Goal: Information Seeking & Learning: Learn about a topic

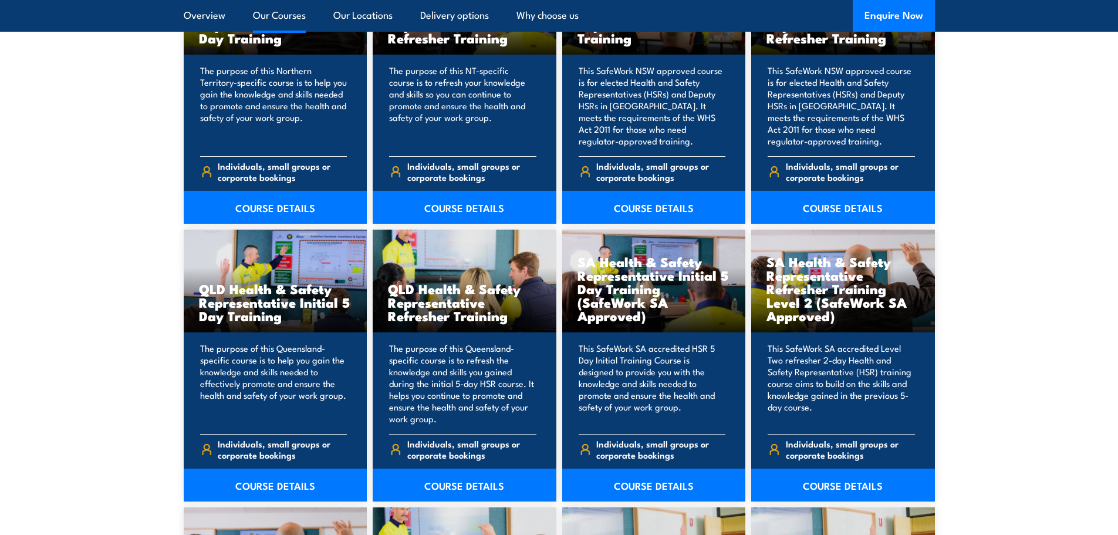
scroll to position [1350, 0]
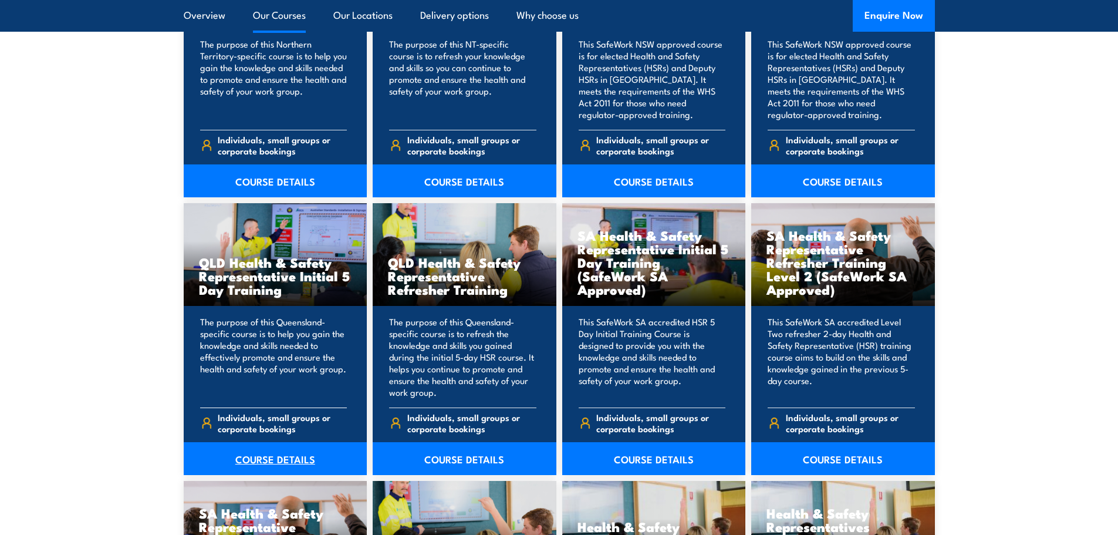
click at [274, 456] on link "COURSE DETAILS" at bounding box center [276, 458] width 184 height 33
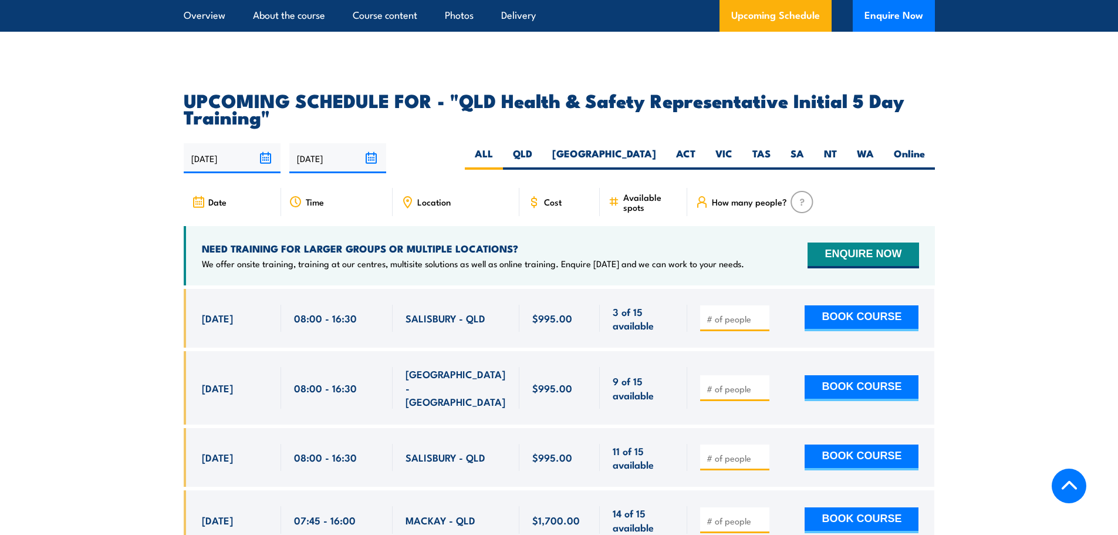
scroll to position [1937, 0]
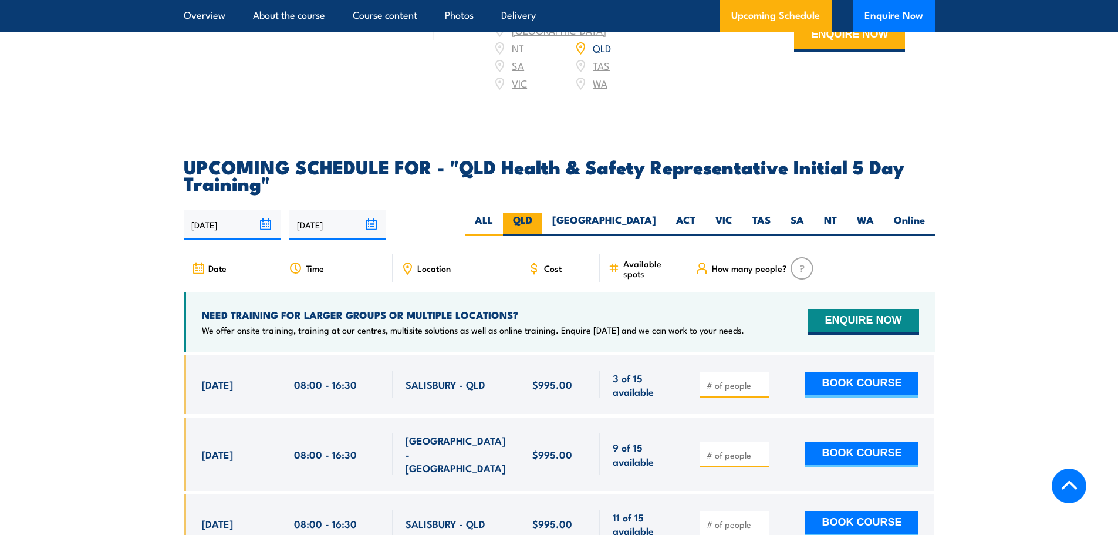
click at [542, 218] on label "QLD" at bounding box center [522, 224] width 39 height 23
click at [540, 218] on input "QLD" at bounding box center [537, 217] width 8 height 8
radio input "true"
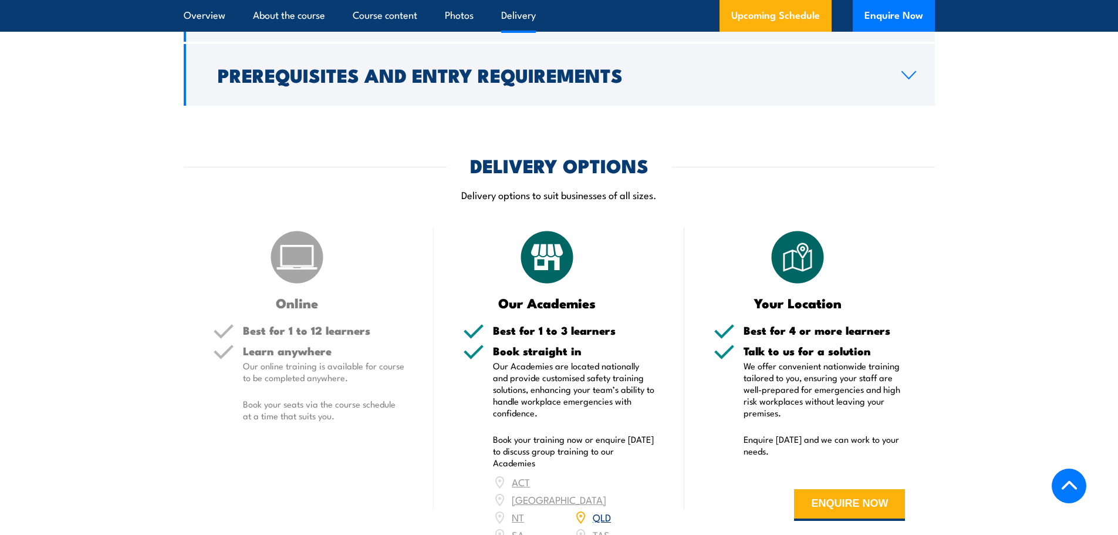
scroll to position [1381, 0]
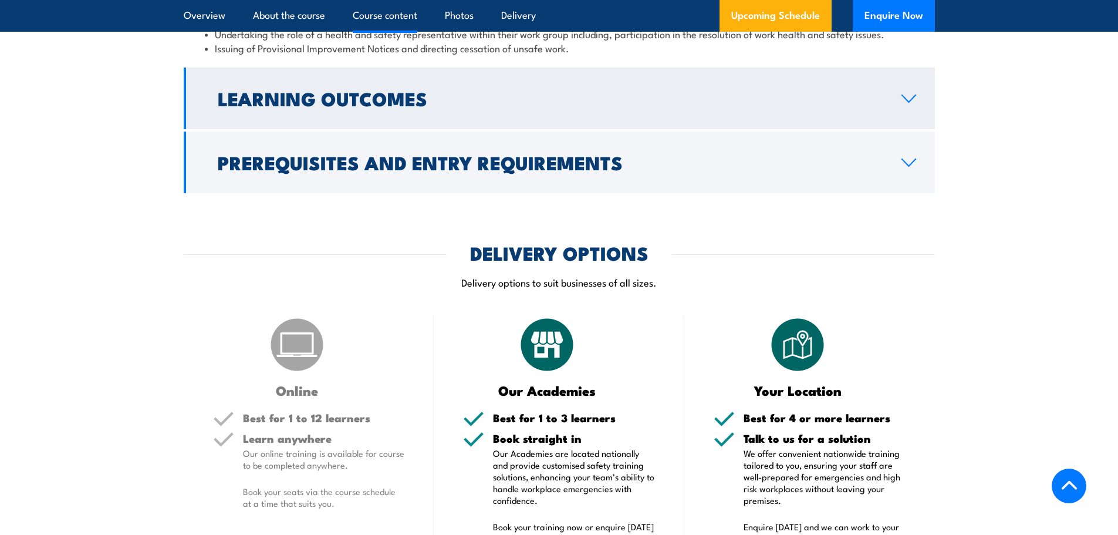
click at [908, 102] on link "Learning Outcomes" at bounding box center [560, 99] width 752 height 62
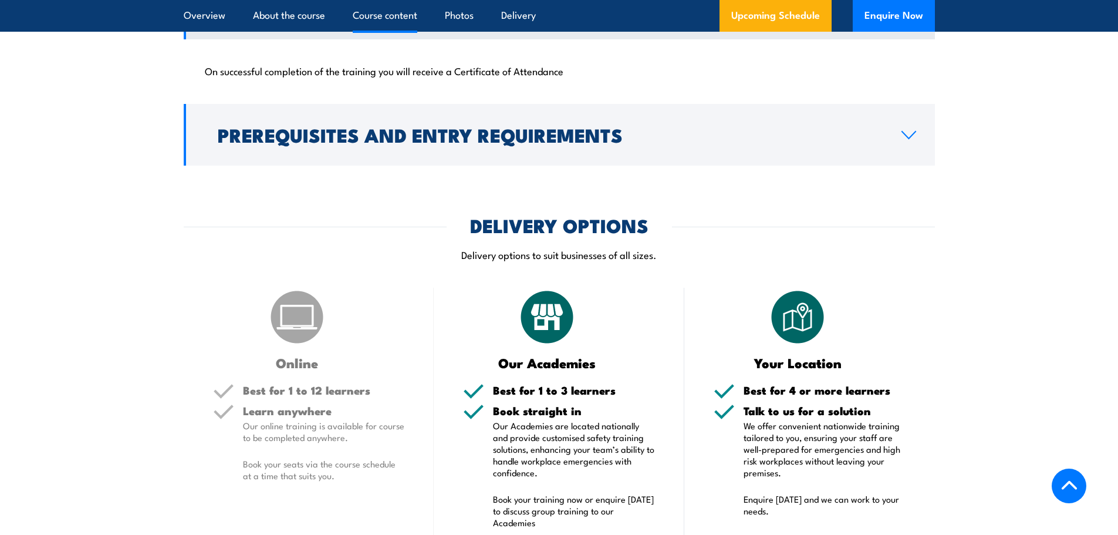
scroll to position [1375, 0]
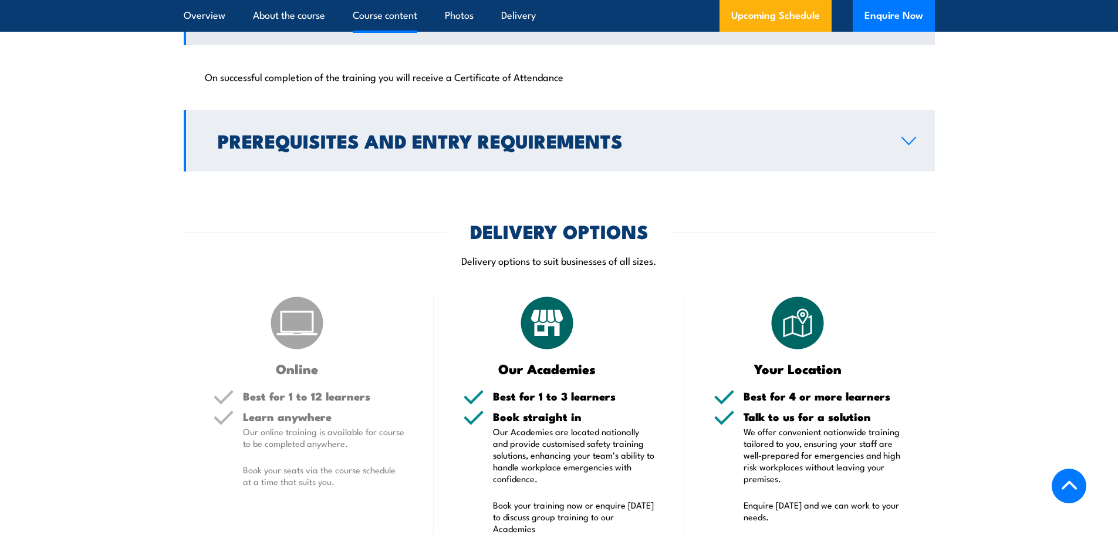
click at [908, 144] on icon at bounding box center [909, 140] width 14 height 7
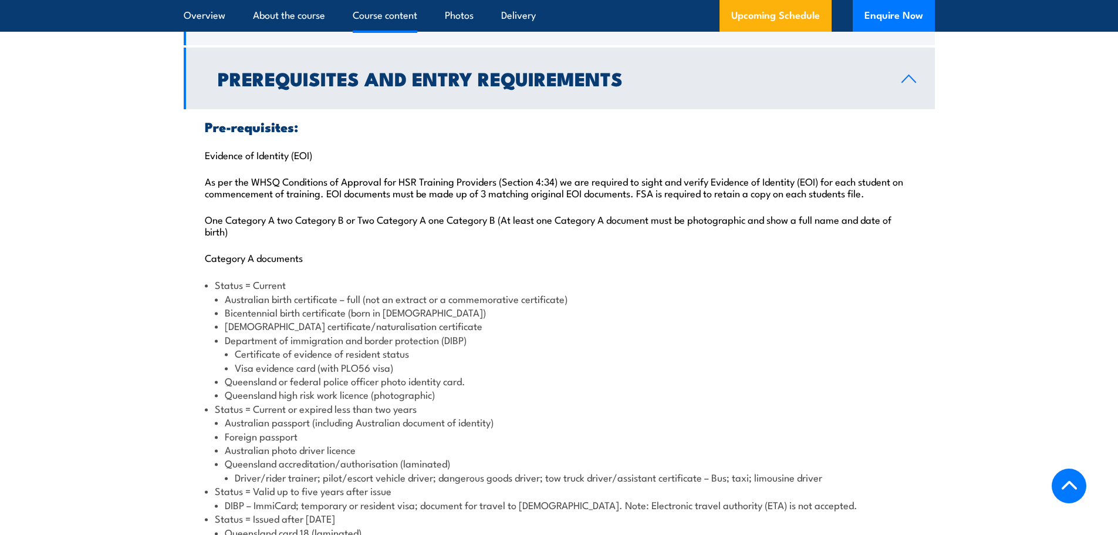
click at [909, 129] on div "Pre-requisites: Evidence of Identity (EOI) As per the WHSQ Conditions of Approv…" at bounding box center [560, 457] width 752 height 696
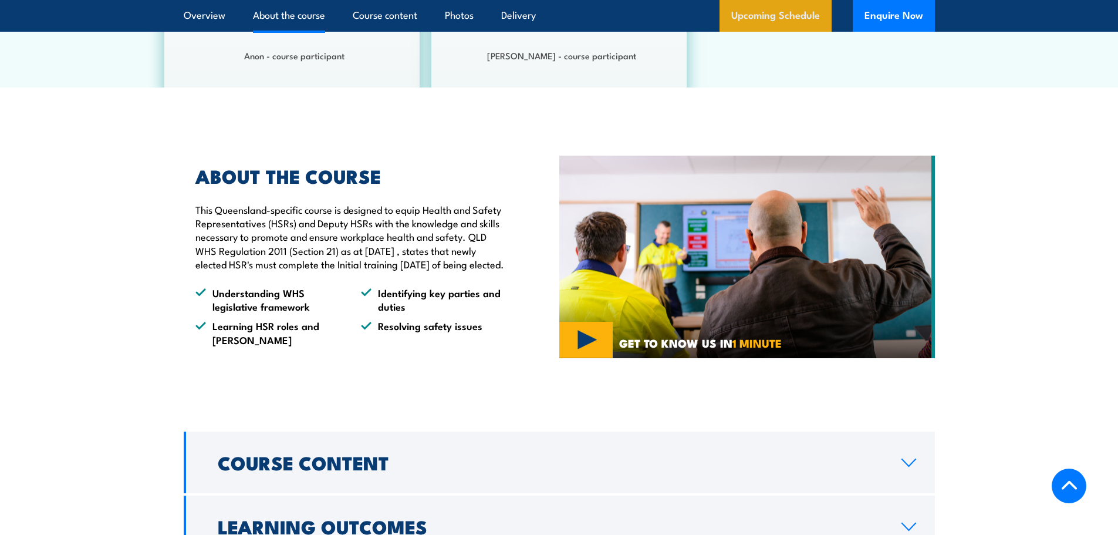
scroll to position [847, 0]
